Goal: Transaction & Acquisition: Download file/media

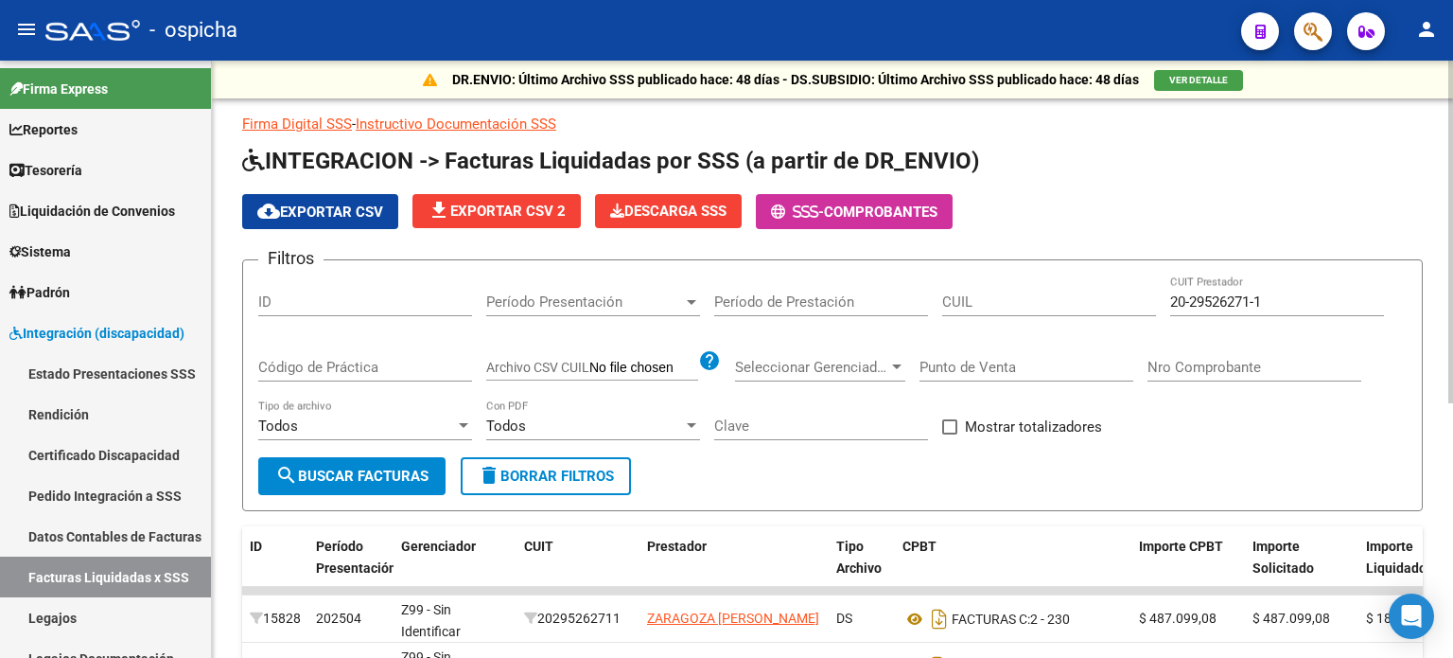
scroll to position [3, 0]
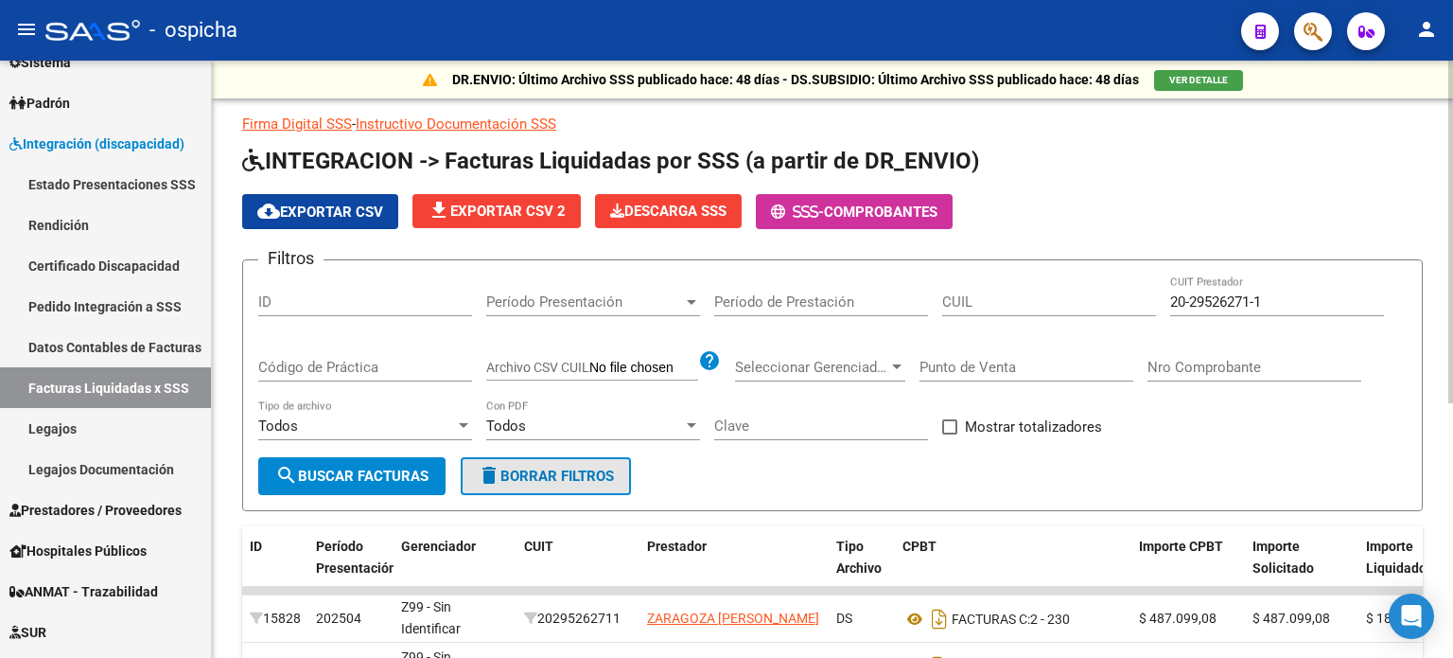
click at [592, 478] on span "delete Borrar Filtros" at bounding box center [546, 475] width 136 height 17
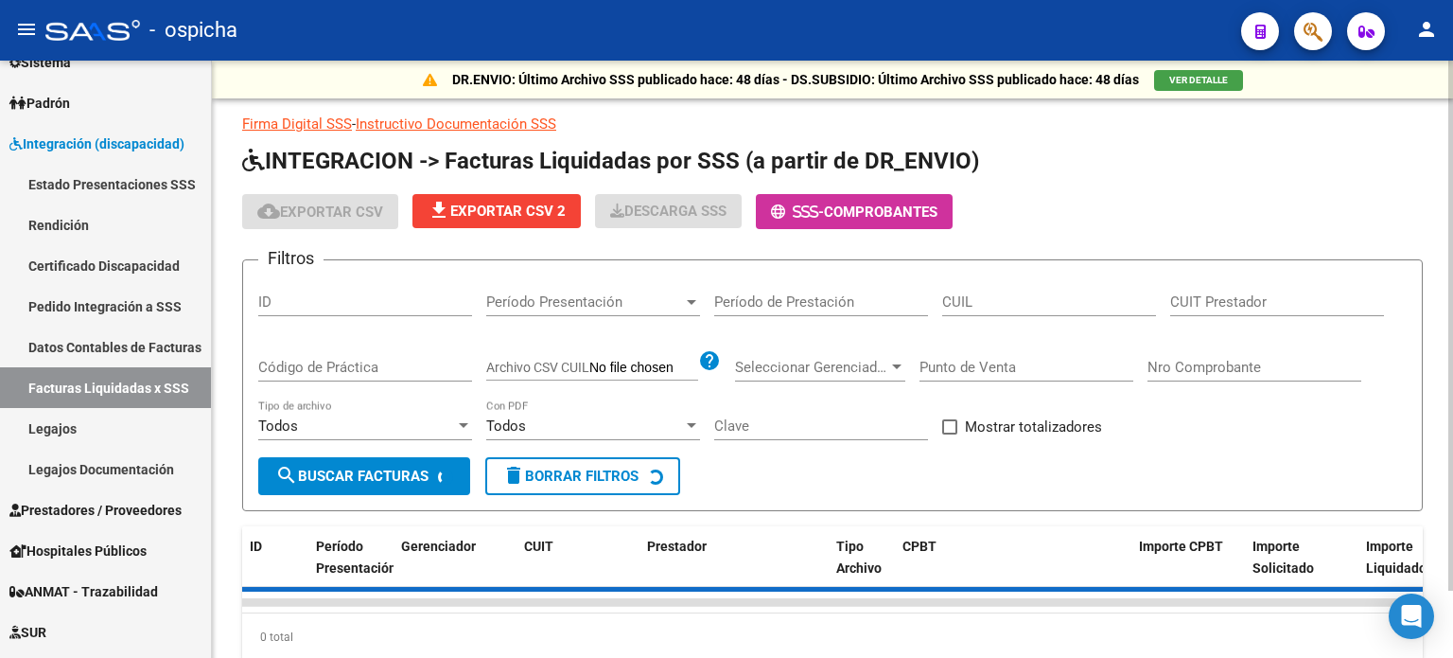
click at [1186, 306] on input "CUIT Prestador" at bounding box center [1277, 301] width 214 height 17
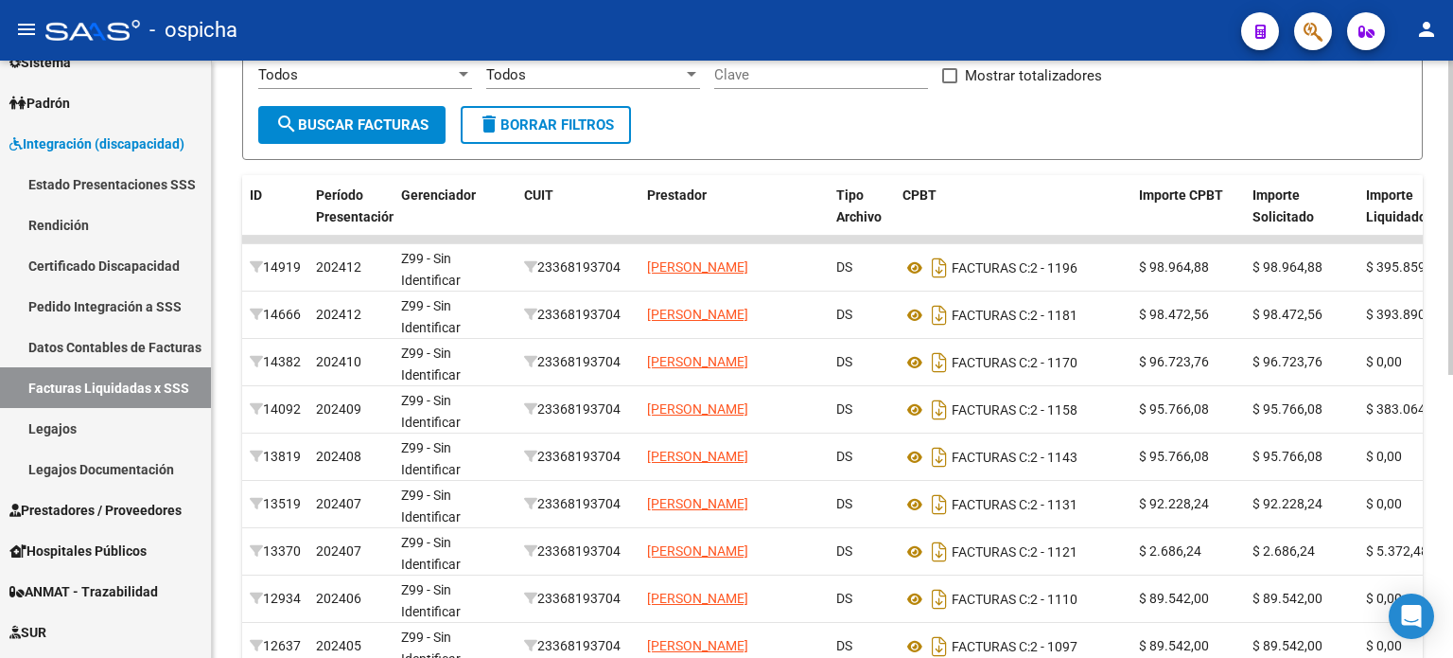
scroll to position [378, 0]
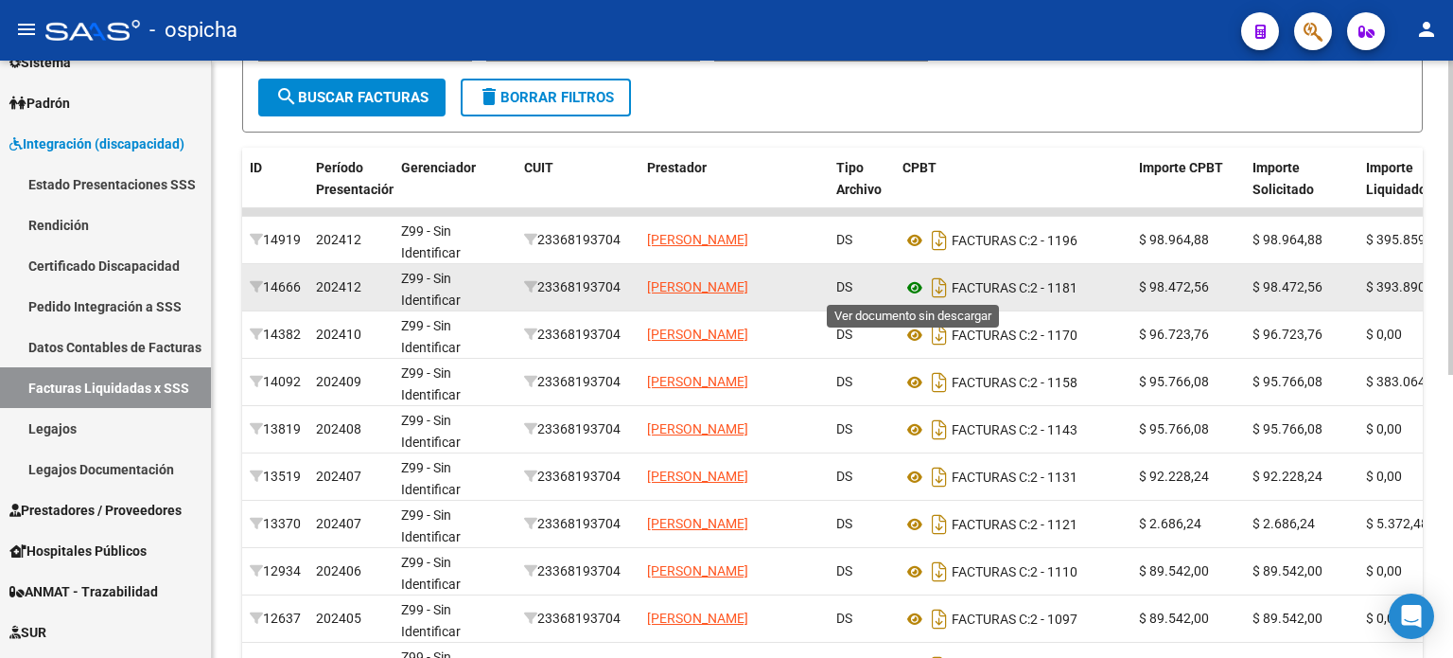
type input "23-36819370-4"
click at [916, 288] on icon at bounding box center [915, 287] width 25 height 23
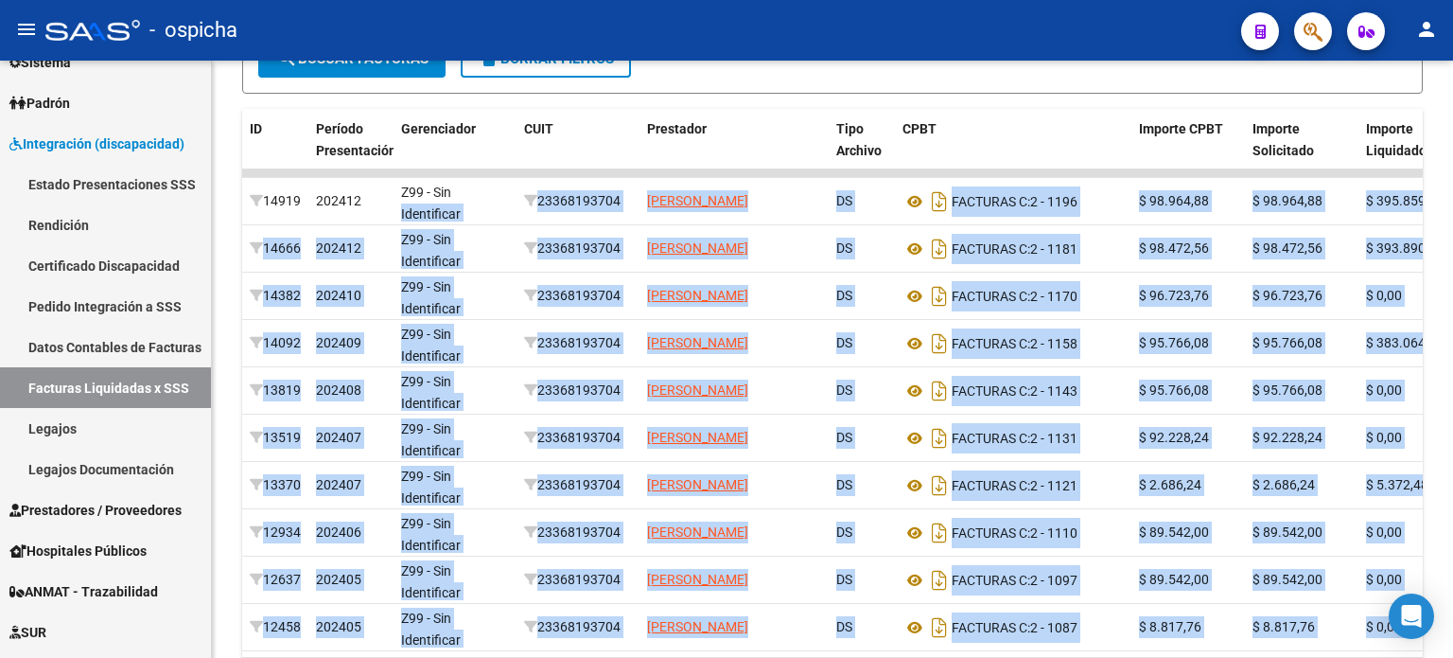
scroll to position [537, 0]
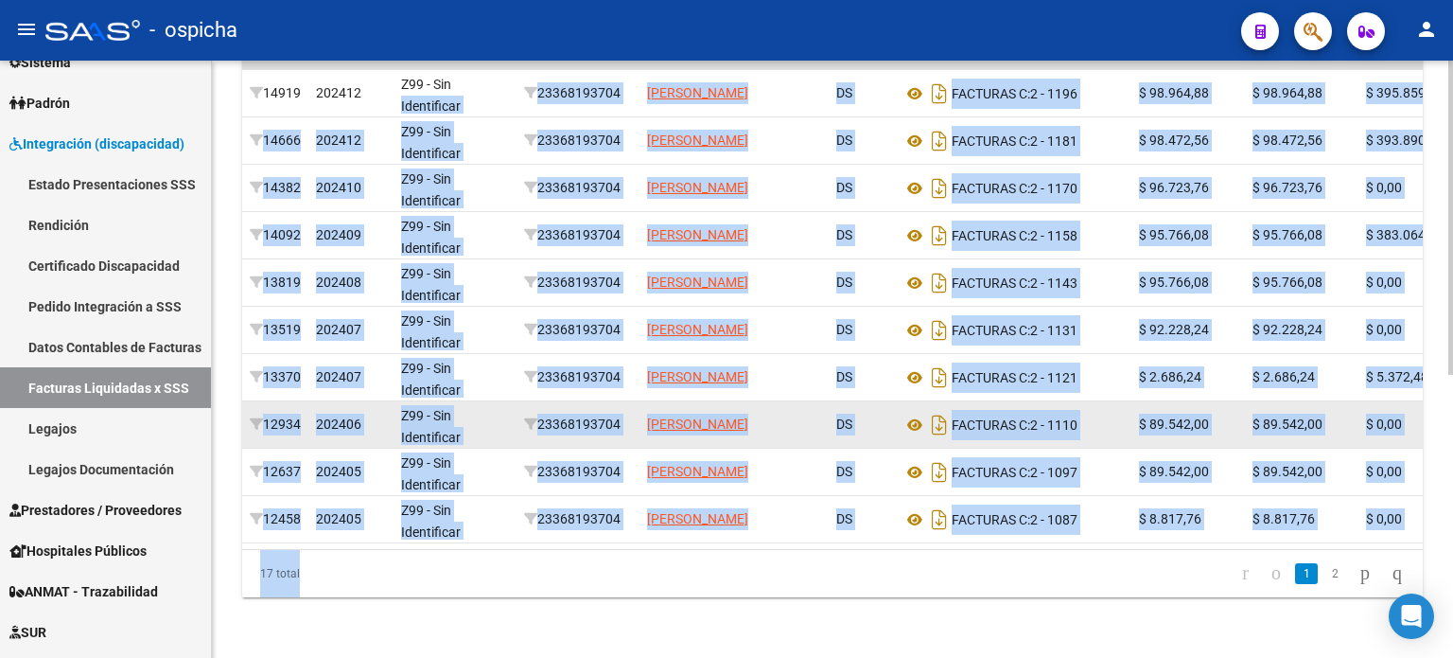
drag, startPoint x: 500, startPoint y: 324, endPoint x: 1097, endPoint y: 427, distance: 606.6
click at [1097, 427] on datatable-scroller "14919 202412 Z99 - Sin Identificar 23368193704 [PERSON_NAME] DS FACTURAS C: 2 -…" at bounding box center [832, 302] width 1181 height 482
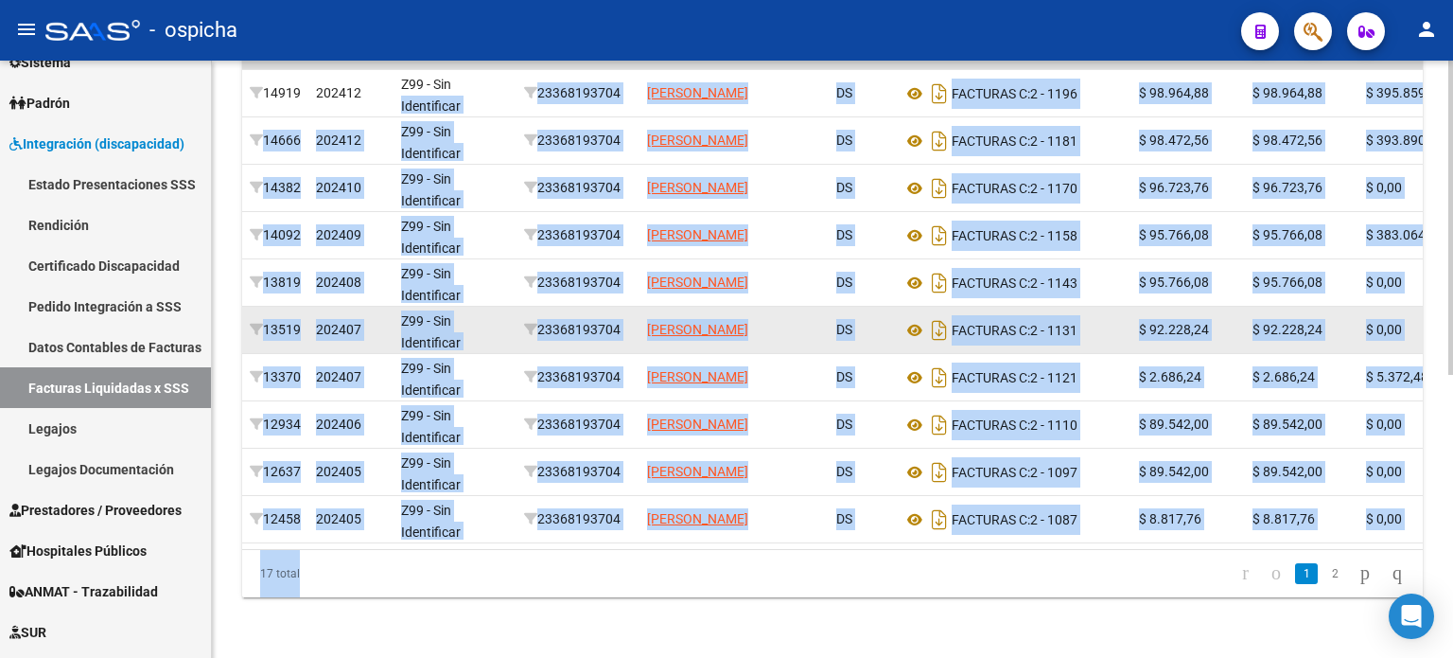
click at [780, 335] on datatable-body-cell "[PERSON_NAME]" at bounding box center [734, 330] width 189 height 46
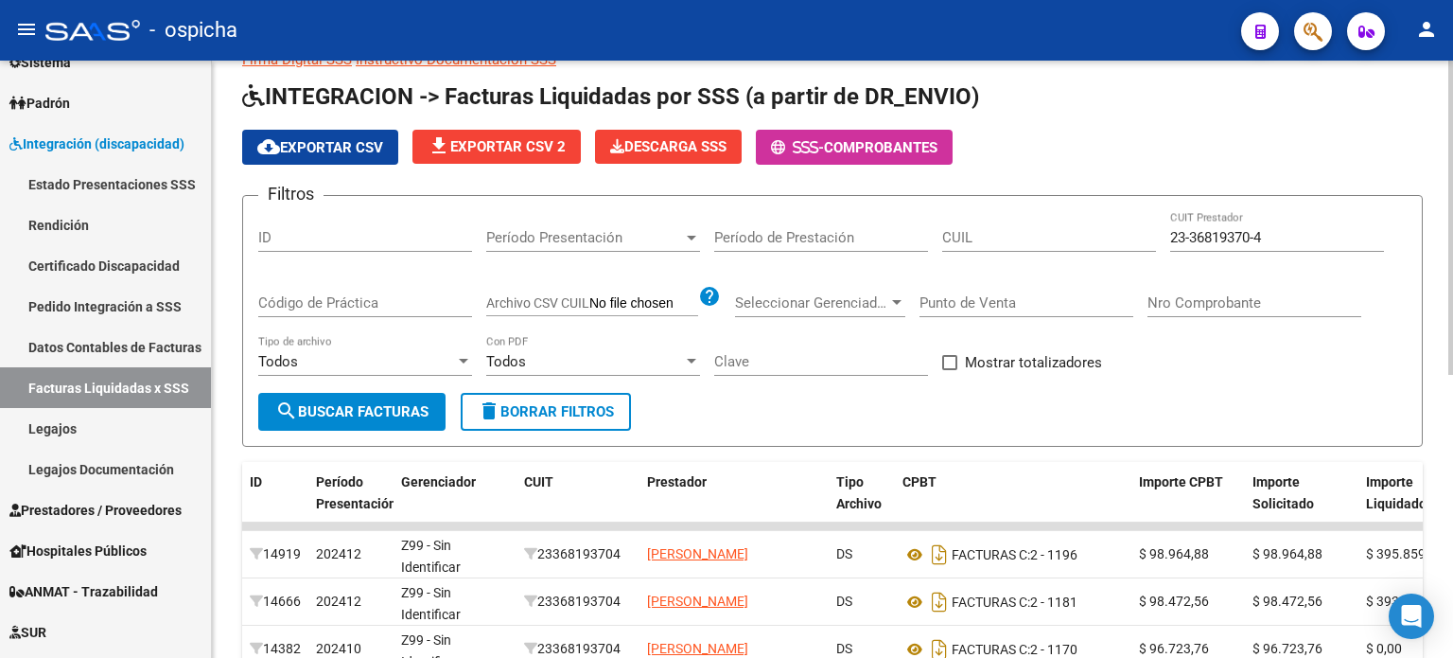
scroll to position [254, 0]
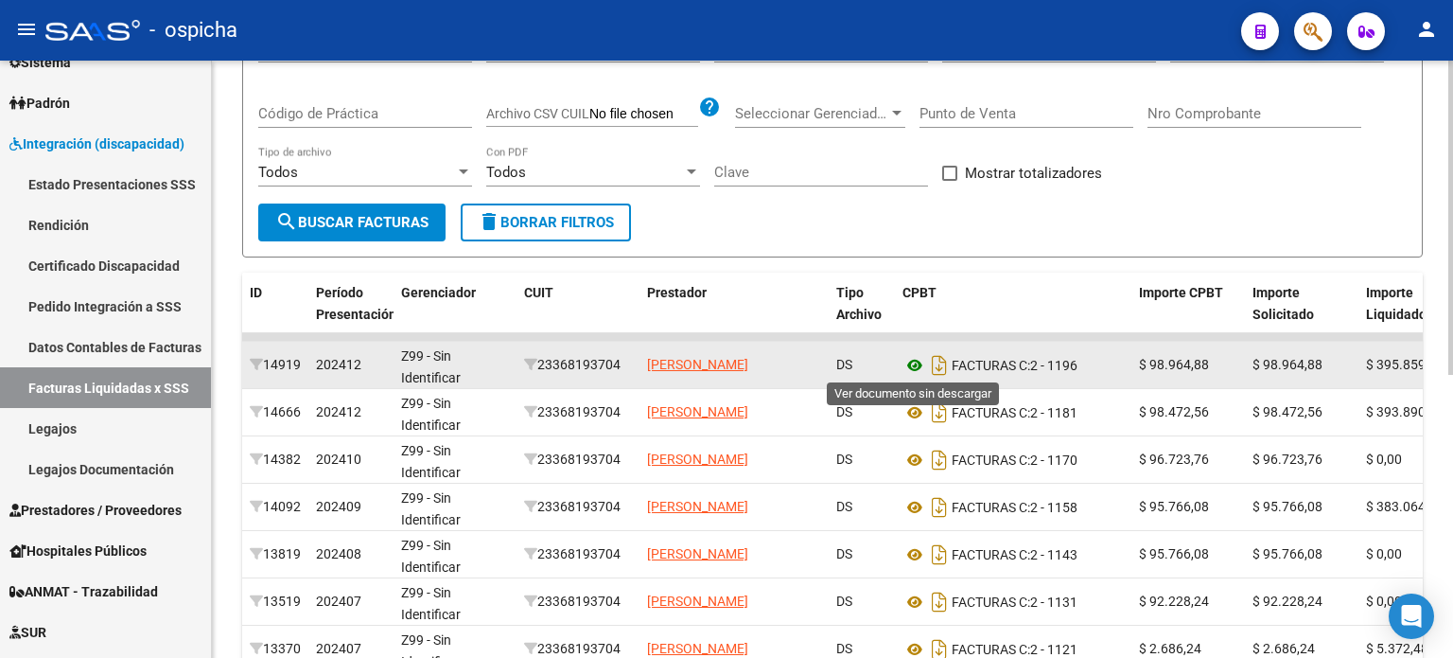
click at [916, 366] on icon at bounding box center [915, 365] width 25 height 23
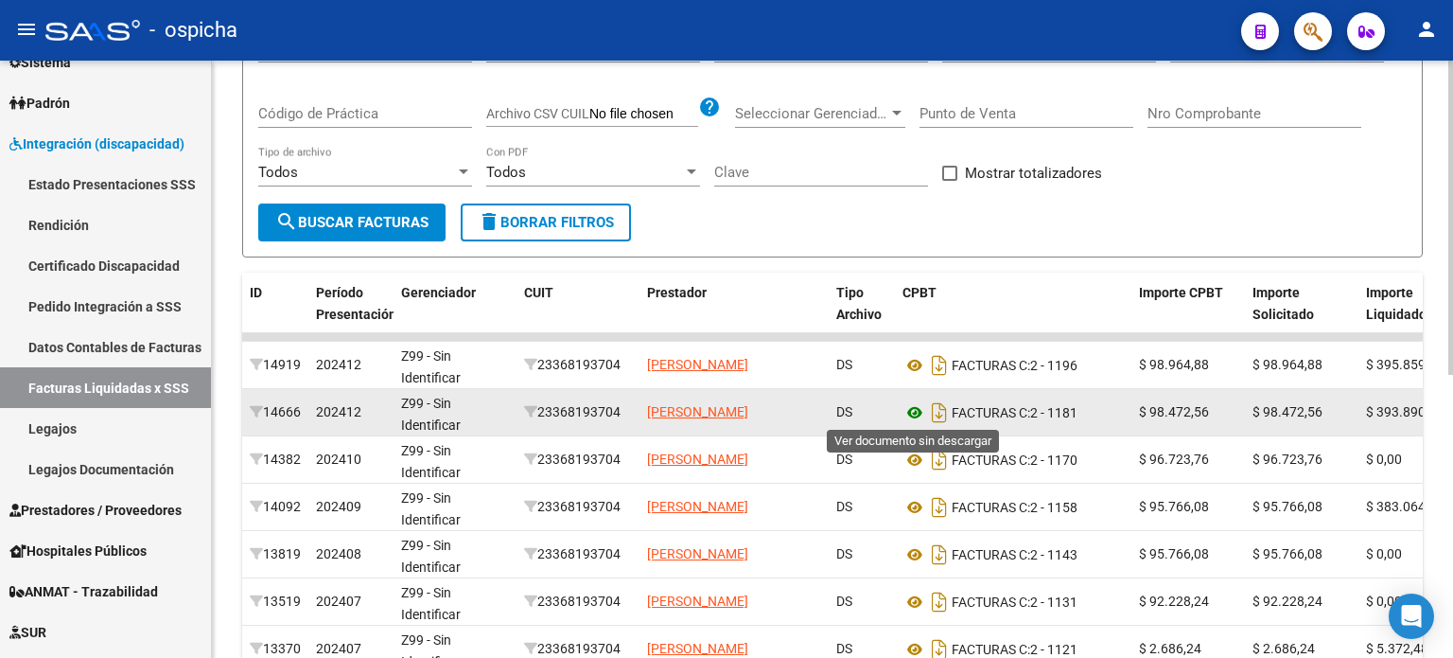
click at [914, 413] on icon at bounding box center [915, 412] width 25 height 23
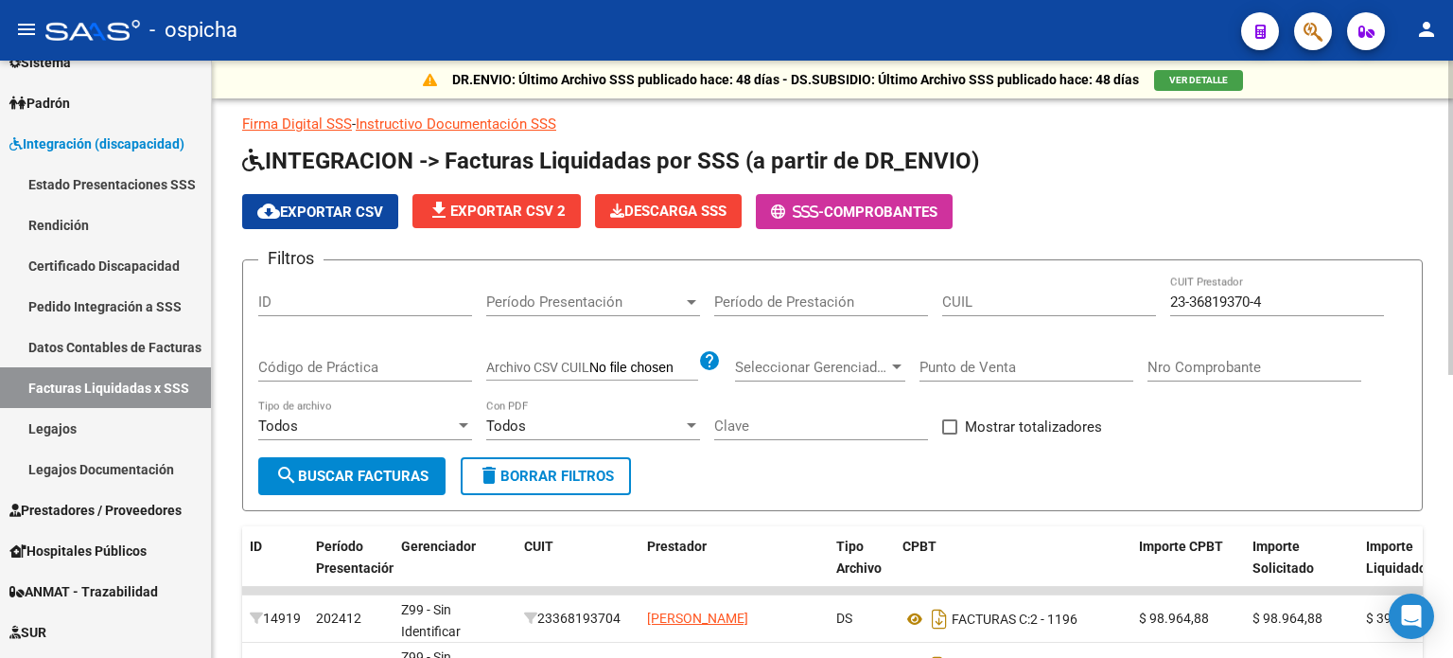
scroll to position [378, 0]
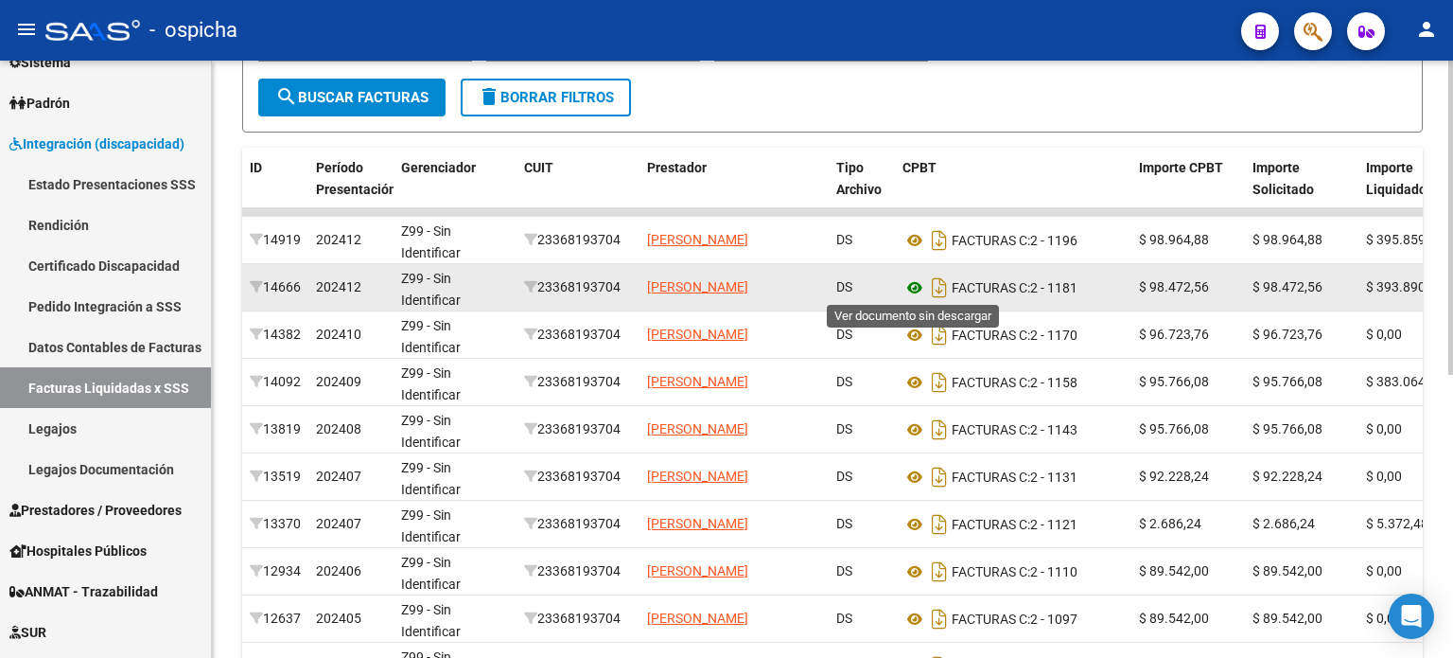
click at [912, 286] on icon at bounding box center [915, 287] width 25 height 23
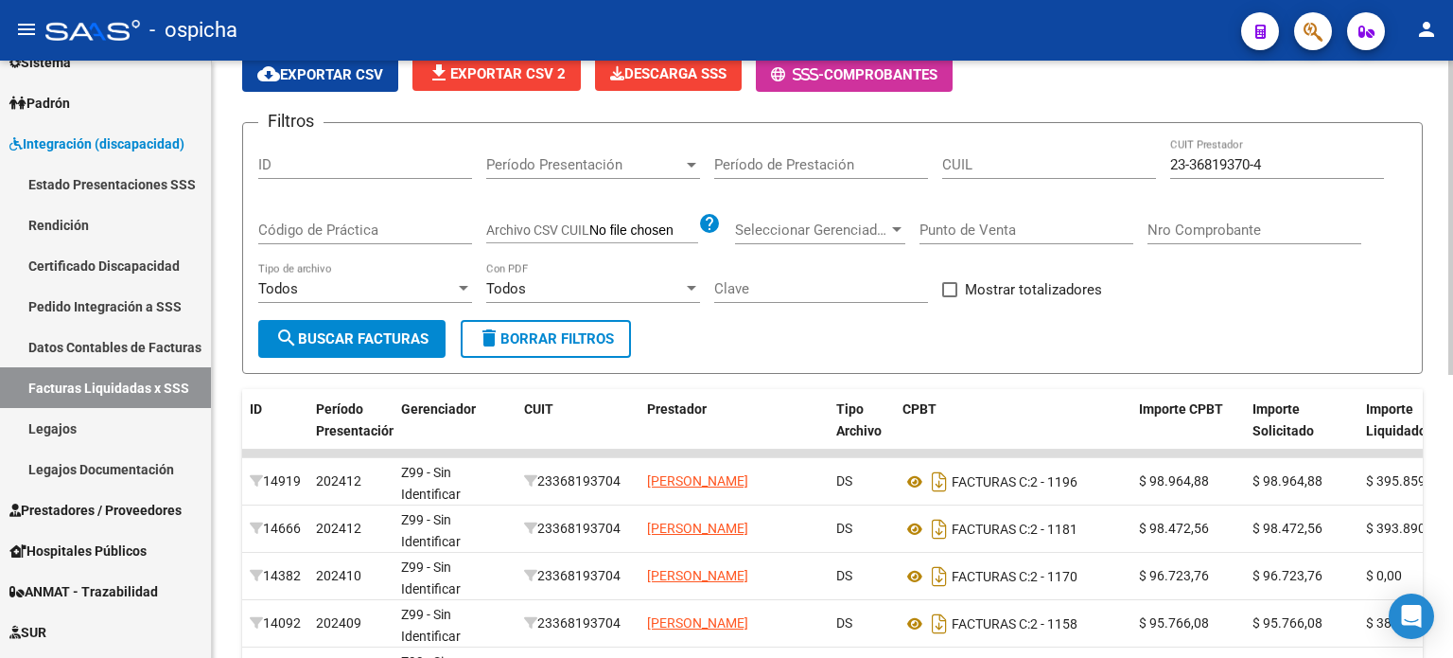
scroll to position [0, 0]
